Goal: Browse casually

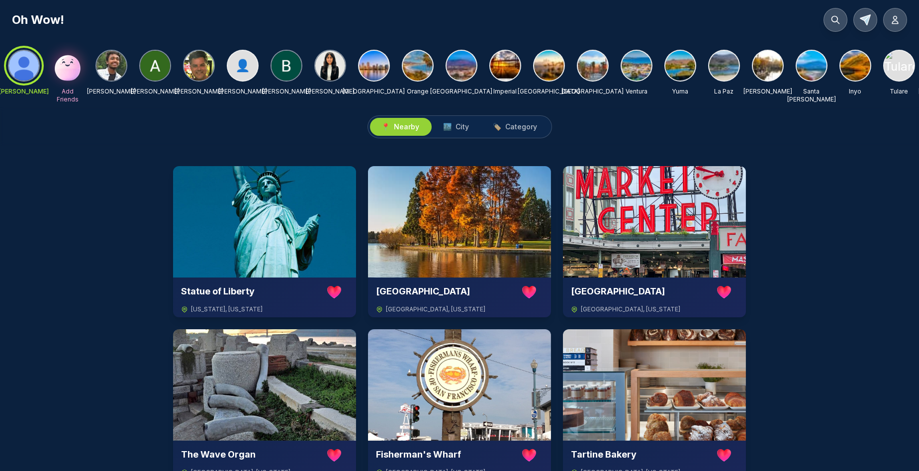
click at [372, 64] on img at bounding box center [374, 66] width 30 height 30
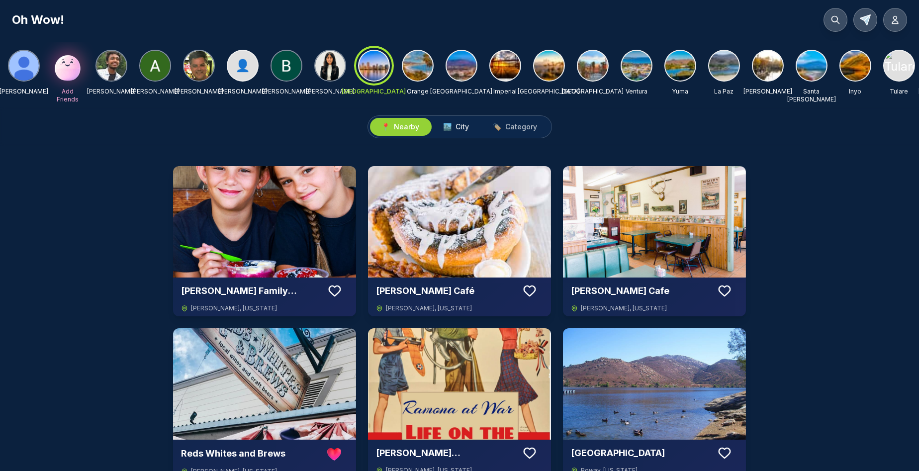
click at [463, 126] on span "City" at bounding box center [462, 127] width 13 height 10
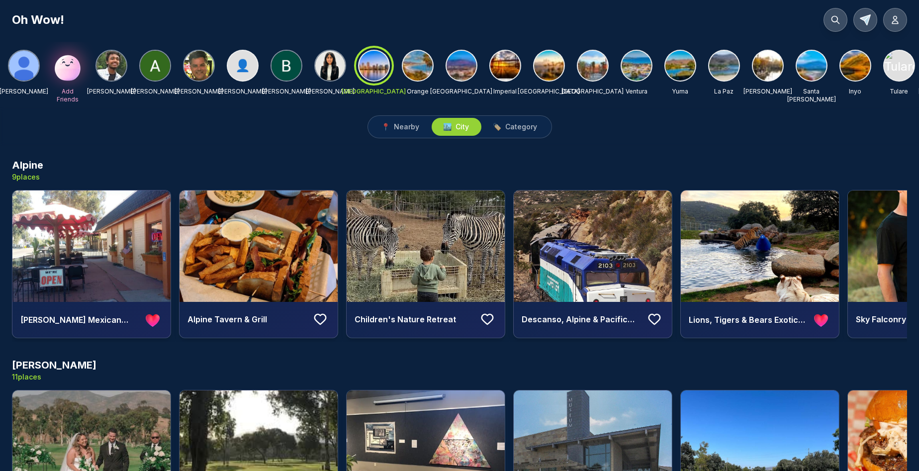
click at [460, 64] on img at bounding box center [461, 66] width 30 height 30
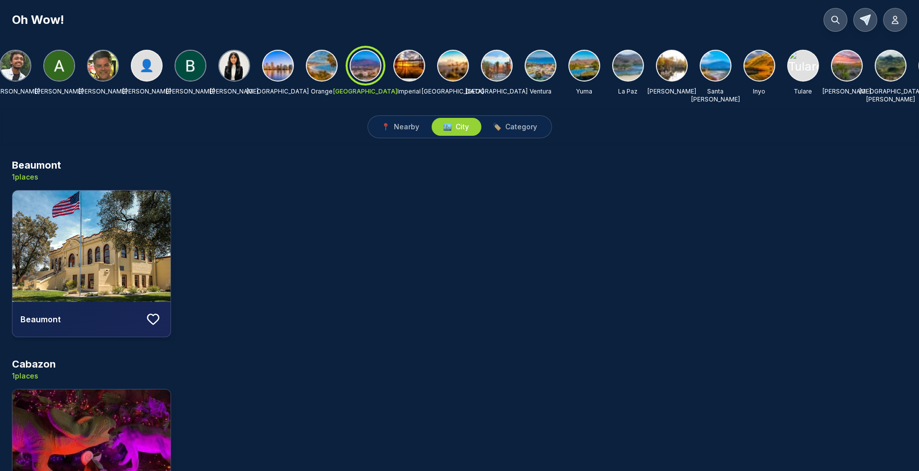
scroll to position [0, 310]
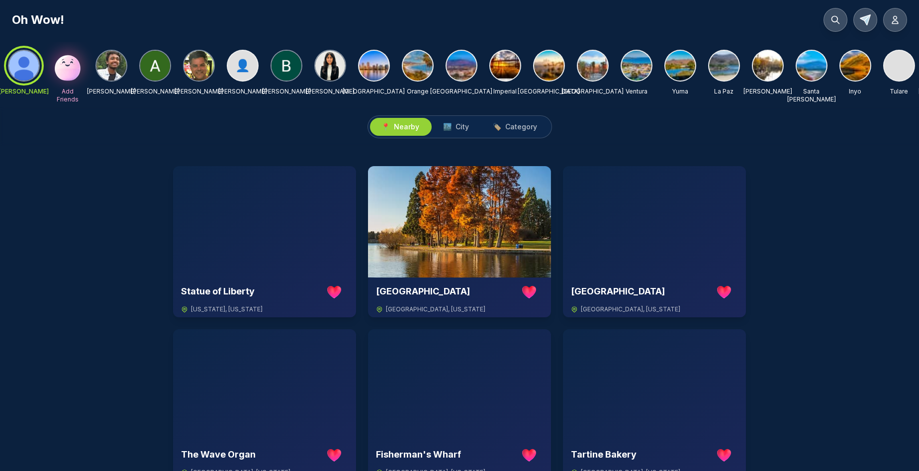
scroll to position [0, 310]
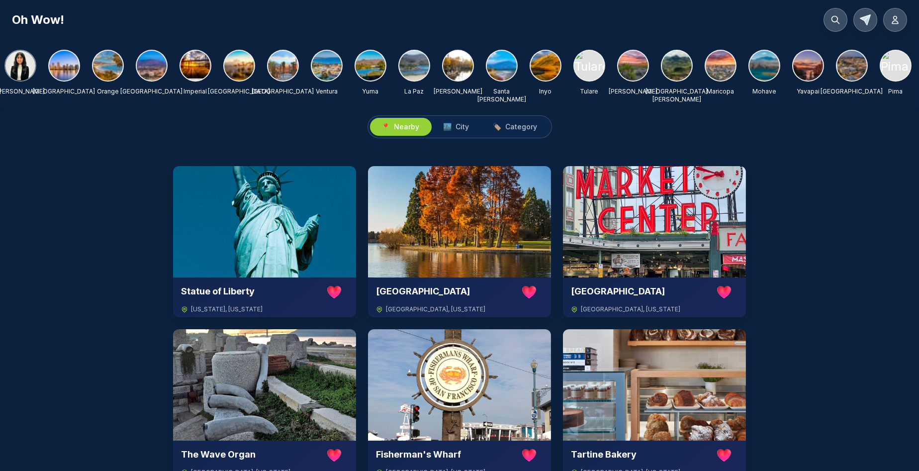
click at [856, 66] on img at bounding box center [852, 66] width 30 height 30
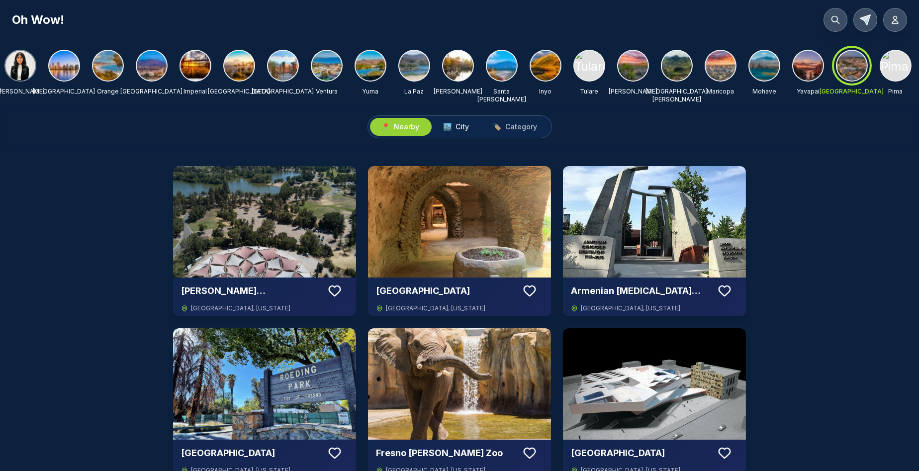
click at [461, 125] on span "City" at bounding box center [462, 127] width 13 height 10
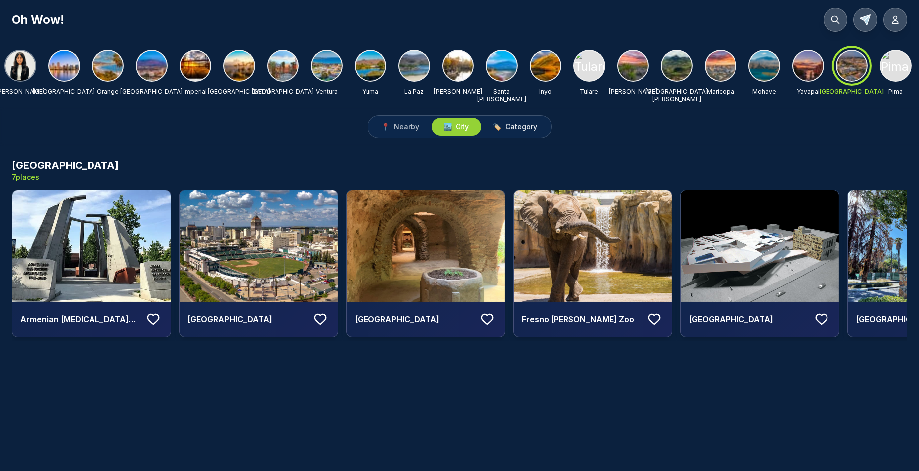
click at [519, 122] on span "Category" at bounding box center [522, 127] width 32 height 10
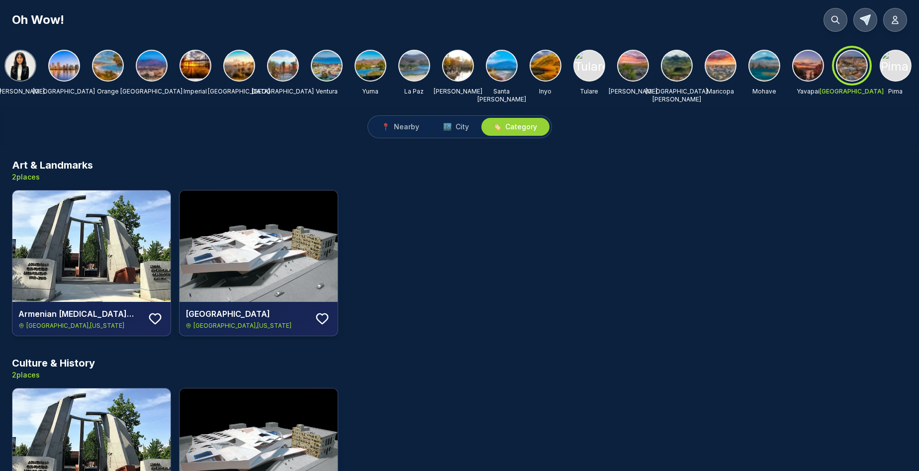
click at [108, 68] on img at bounding box center [108, 66] width 30 height 30
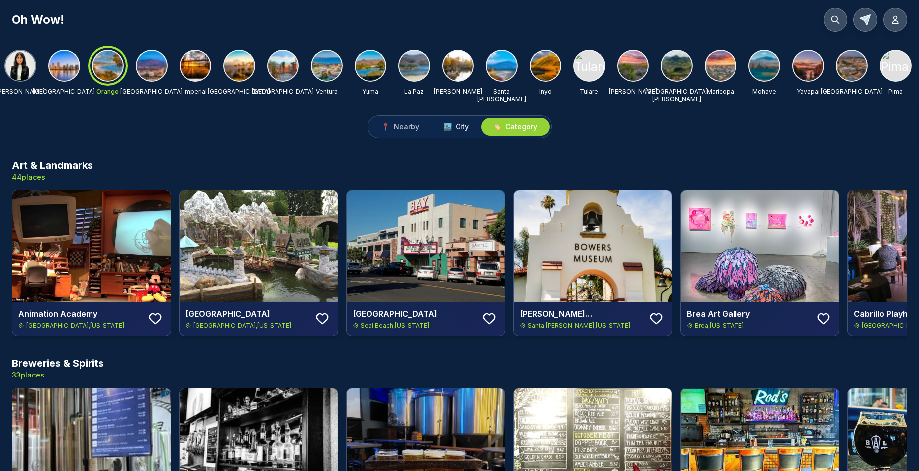
click at [461, 128] on span "City" at bounding box center [462, 127] width 13 height 10
